Goal: Information Seeking & Learning: Learn about a topic

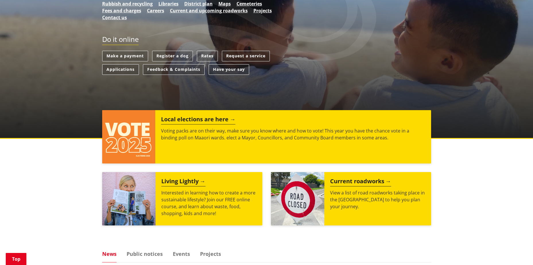
scroll to position [146, 0]
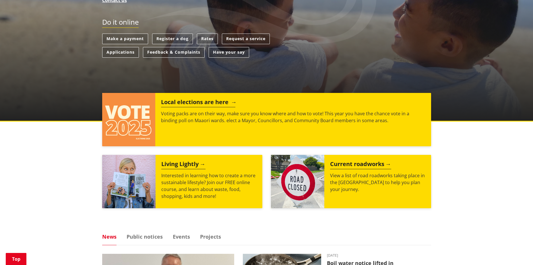
click at [216, 104] on h2 "Local elections are here" at bounding box center [198, 103] width 74 height 9
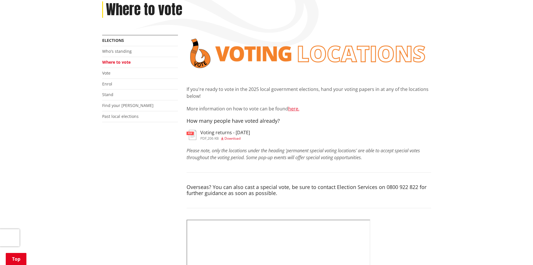
scroll to position [88, 0]
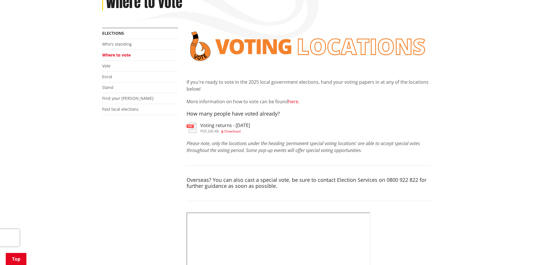
click at [292, 103] on link "here." at bounding box center [293, 101] width 11 height 6
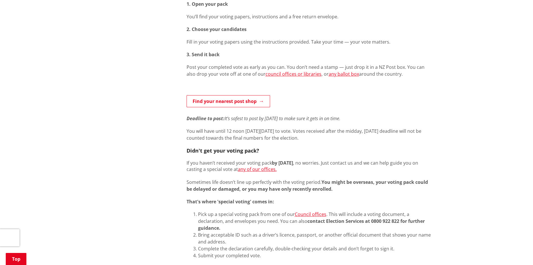
scroll to position [293, 0]
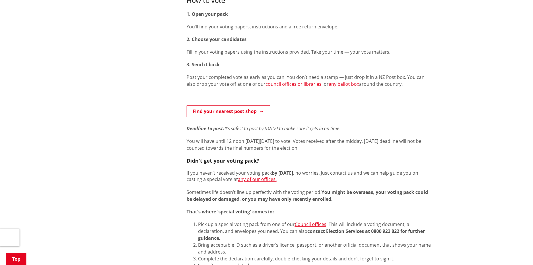
click at [332, 85] on link "any ballot box" at bounding box center [343, 84] width 30 height 6
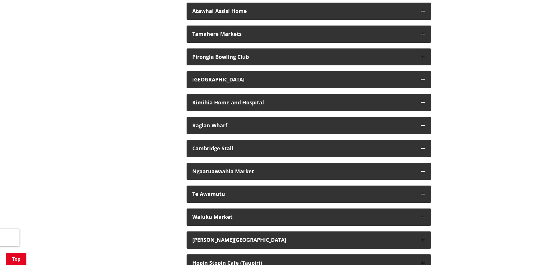
scroll to position [1003, 0]
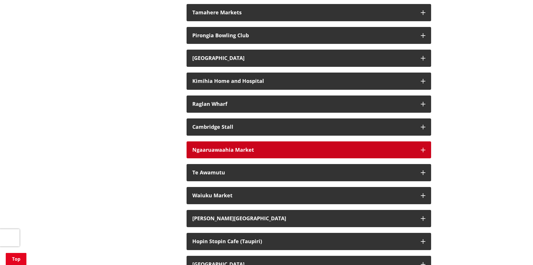
click at [422, 152] on icon "button" at bounding box center [422, 150] width 5 height 5
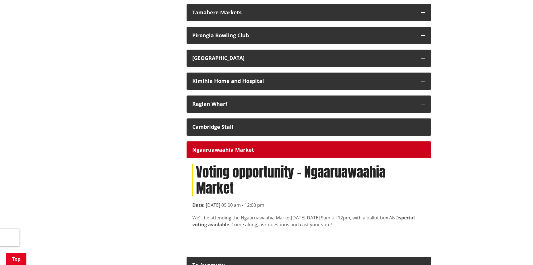
click at [423, 152] on icon "button" at bounding box center [422, 150] width 5 height 5
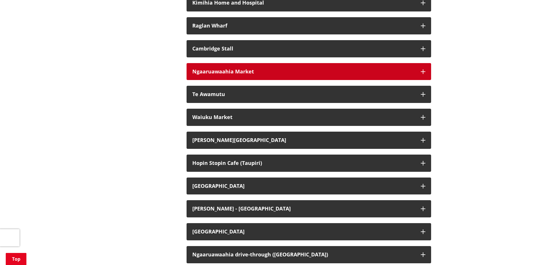
scroll to position [1089, 0]
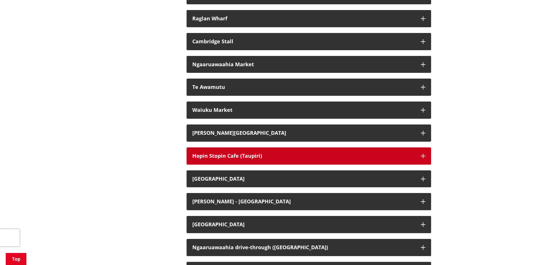
click at [425, 164] on button "Hopin Stopin Cafe (Taupiri)" at bounding box center [308, 155] width 244 height 17
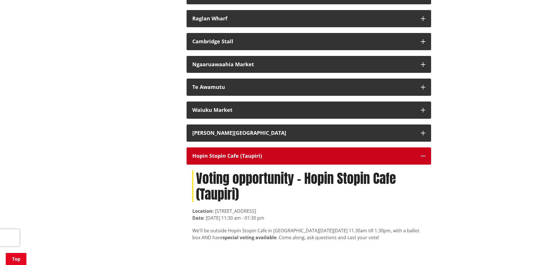
click at [425, 164] on button "Hopin Stopin Cafe (Taupiri)" at bounding box center [308, 155] width 244 height 17
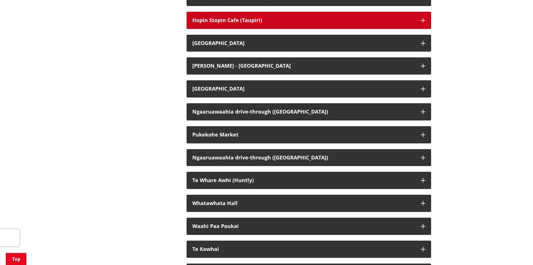
scroll to position [1227, 0]
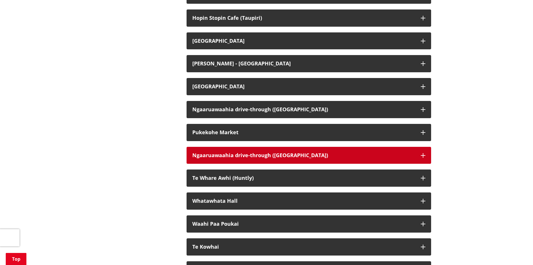
click at [423, 158] on icon "button" at bounding box center [422, 155] width 5 height 5
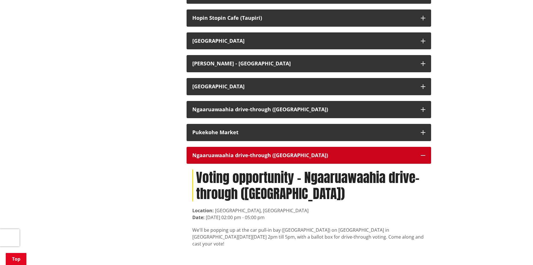
click at [423, 158] on icon "button" at bounding box center [422, 155] width 5 height 5
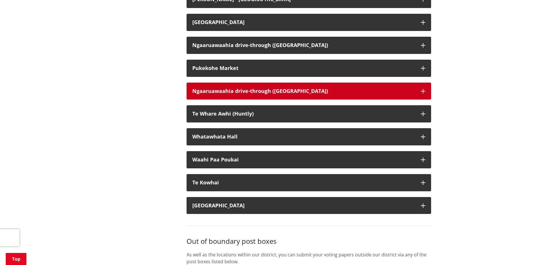
scroll to position [1293, 0]
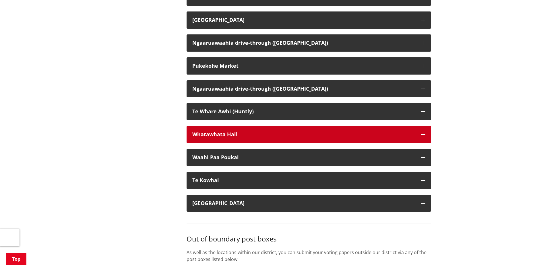
click at [422, 137] on icon "button" at bounding box center [422, 134] width 5 height 5
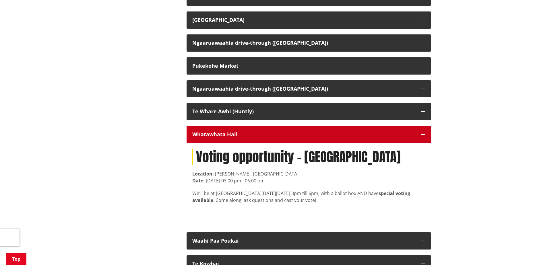
click at [422, 137] on icon "button" at bounding box center [422, 134] width 5 height 5
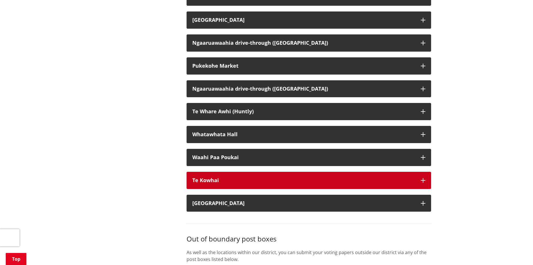
click at [426, 187] on button "Te Kowhai" at bounding box center [308, 180] width 244 height 17
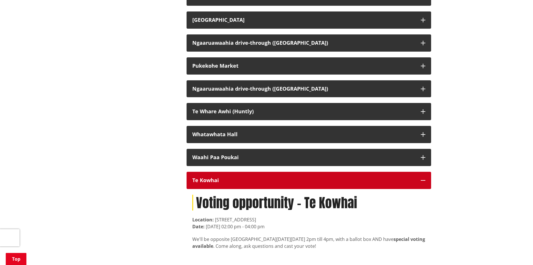
click at [426, 187] on button "Te Kowhai" at bounding box center [308, 180] width 244 height 17
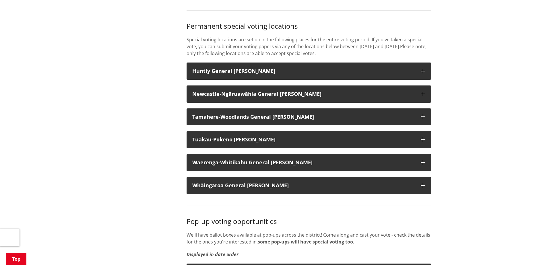
scroll to position [666, 0]
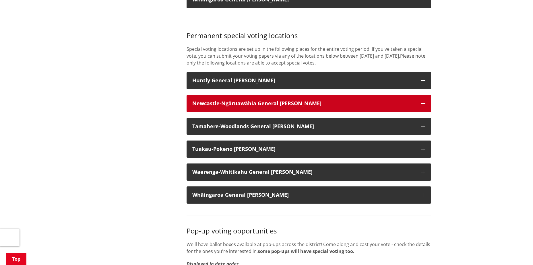
click at [425, 106] on icon "button" at bounding box center [422, 103] width 5 height 5
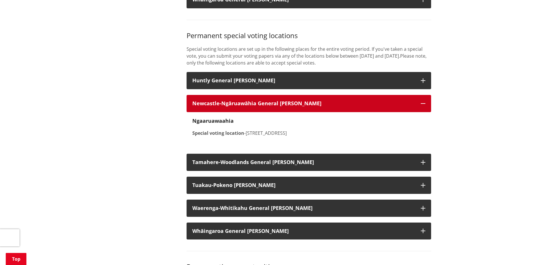
click at [425, 106] on icon "button" at bounding box center [422, 103] width 5 height 5
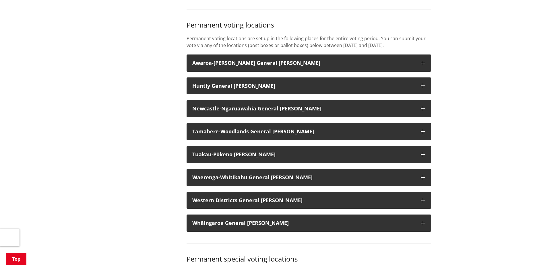
scroll to position [435, 0]
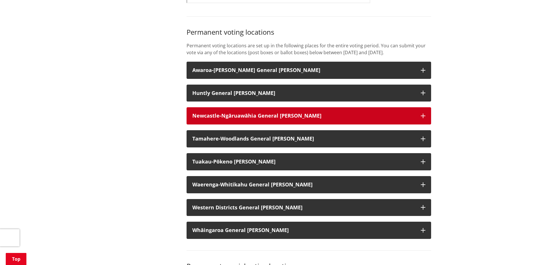
click at [423, 118] on icon "button" at bounding box center [422, 116] width 5 height 5
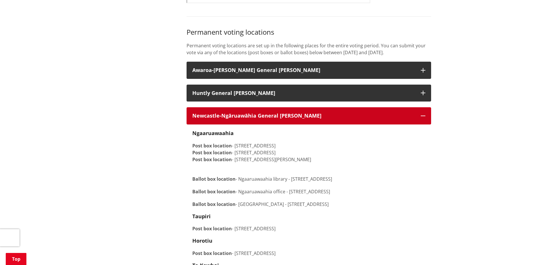
scroll to position [438, 0]
